Goal: Task Accomplishment & Management: Complete application form

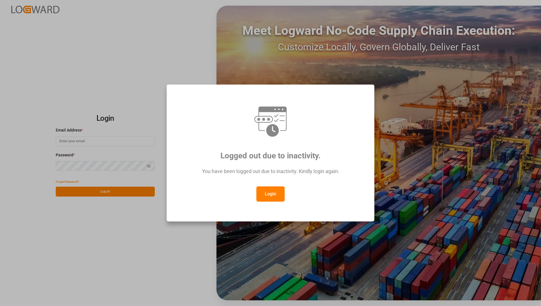
click at [273, 189] on button "Login" at bounding box center [271, 194] width 28 height 15
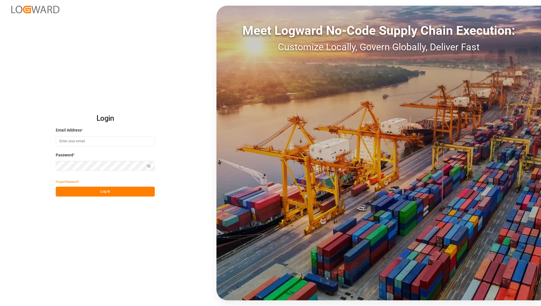
click at [115, 143] on input at bounding box center [105, 141] width 99 height 10
type input "[EMAIL_ADDRESS][PERSON_NAME][DOMAIN_NAME]"
click at [109, 162] on div "Password * Show password" at bounding box center [105, 164] width 99 height 25
click at [105, 267] on div "Login Email Address * [EMAIL_ADDRESS][PERSON_NAME][DOMAIN_NAME] Password * Show…" at bounding box center [270, 153] width 541 height 306
click at [105, 191] on button "Log In" at bounding box center [105, 192] width 99 height 10
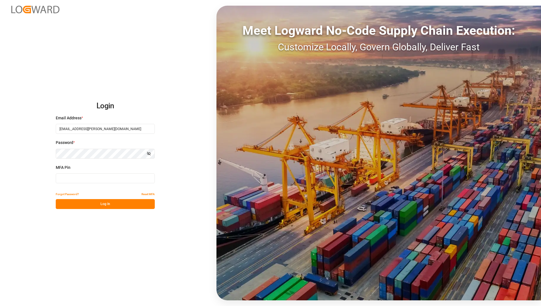
click at [101, 181] on input at bounding box center [105, 179] width 99 height 10
type input "890033"
click at [131, 200] on button "Log In" at bounding box center [105, 204] width 99 height 10
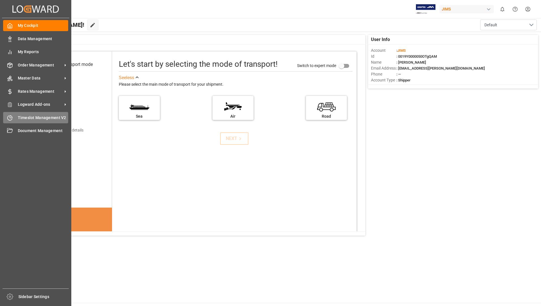
click at [40, 119] on span "Timeslot Management V2" at bounding box center [43, 118] width 51 height 6
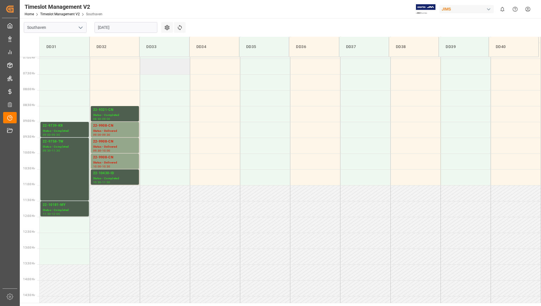
scroll to position [129, 0]
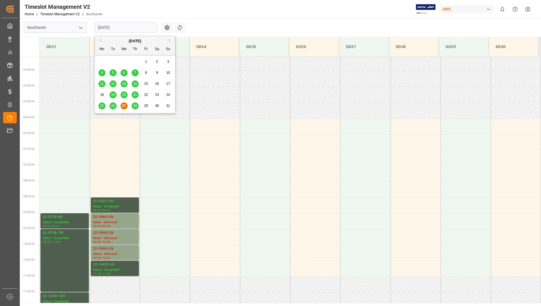
click at [137, 27] on input "[DATE]" at bounding box center [126, 27] width 63 height 11
click at [136, 106] on span "28" at bounding box center [135, 106] width 4 height 4
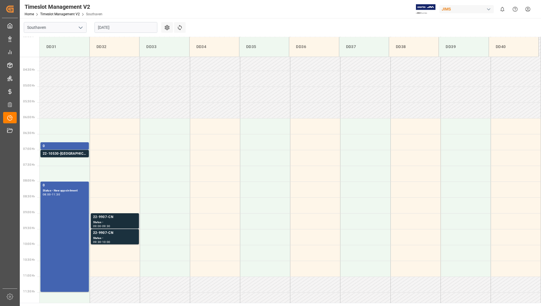
click at [99, 224] on div "Status -" at bounding box center [115, 222] width 44 height 5
click at [108, 238] on div "Status -" at bounding box center [115, 238] width 44 height 5
click at [77, 154] on div "22-10530-[GEOGRAPHIC_DATA]" at bounding box center [65, 154] width 44 height 6
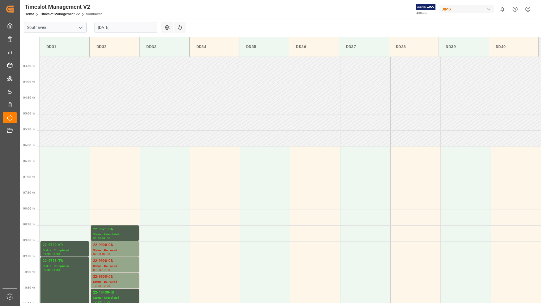
scroll to position [101, 0]
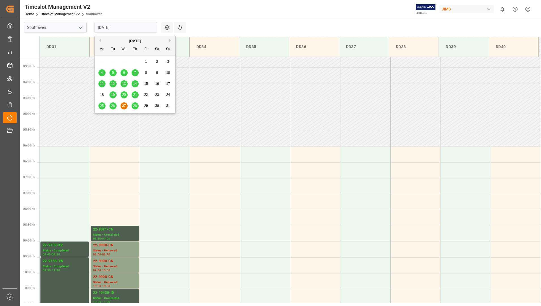
click at [117, 28] on input "[DATE]" at bounding box center [126, 27] width 63 height 11
click at [137, 104] on div "28" at bounding box center [135, 106] width 7 height 7
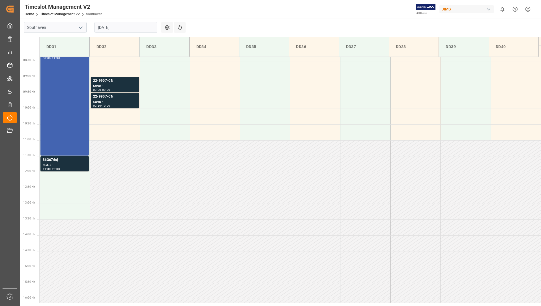
scroll to position [241, 0]
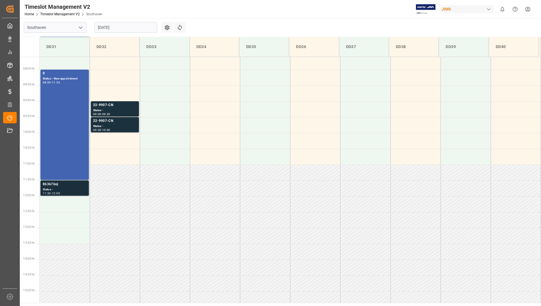
click at [50, 191] on div "Status -" at bounding box center [65, 189] width 44 height 5
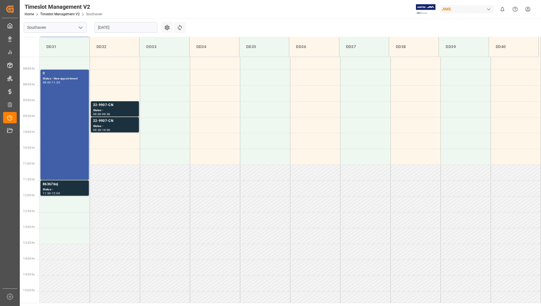
click at [78, 117] on div "0 Status - New appointment 08:00 - 11:30" at bounding box center [65, 125] width 44 height 108
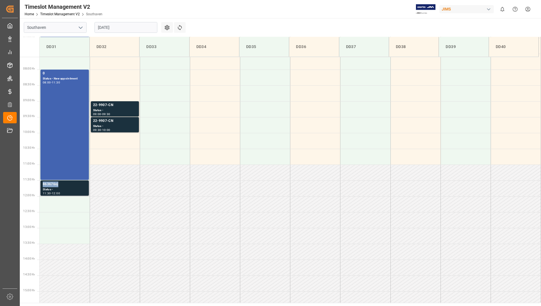
click at [57, 184] on div "863676oj" at bounding box center [65, 185] width 44 height 6
click at [78, 146] on div "0 Status - New appointment 08:00 - 11:30" at bounding box center [65, 125] width 44 height 108
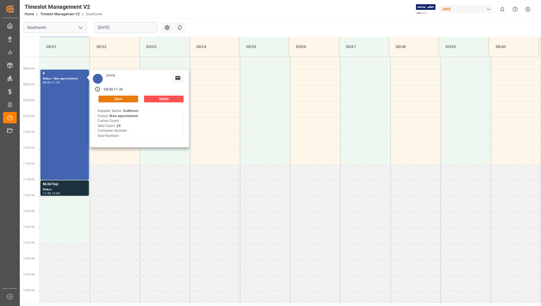
click at [128, 99] on button "Open" at bounding box center [119, 99] width 40 height 7
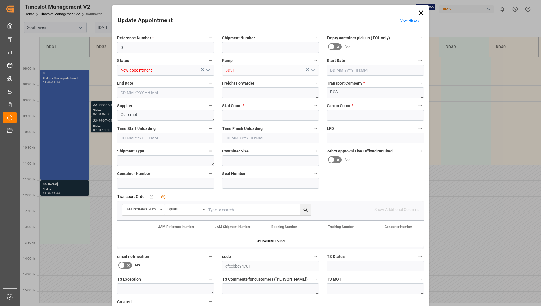
type input "24"
type input "0"
type input "28-08-2025 08:00"
type input "28-08-2025 11:30"
type input "26-08-2025 14:44"
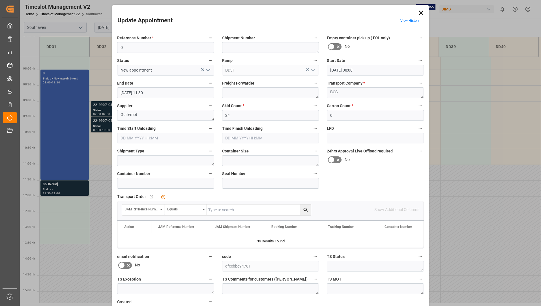
click at [421, 13] on icon at bounding box center [421, 12] width 5 height 5
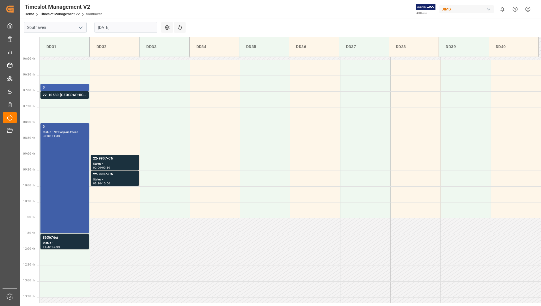
scroll to position [99, 0]
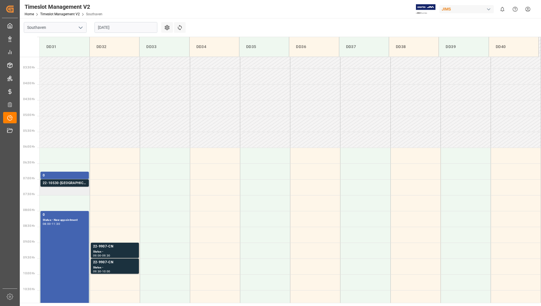
click at [66, 184] on div "22-10530-[GEOGRAPHIC_DATA]" at bounding box center [65, 184] width 44 height 6
